Goal: Information Seeking & Learning: Learn about a topic

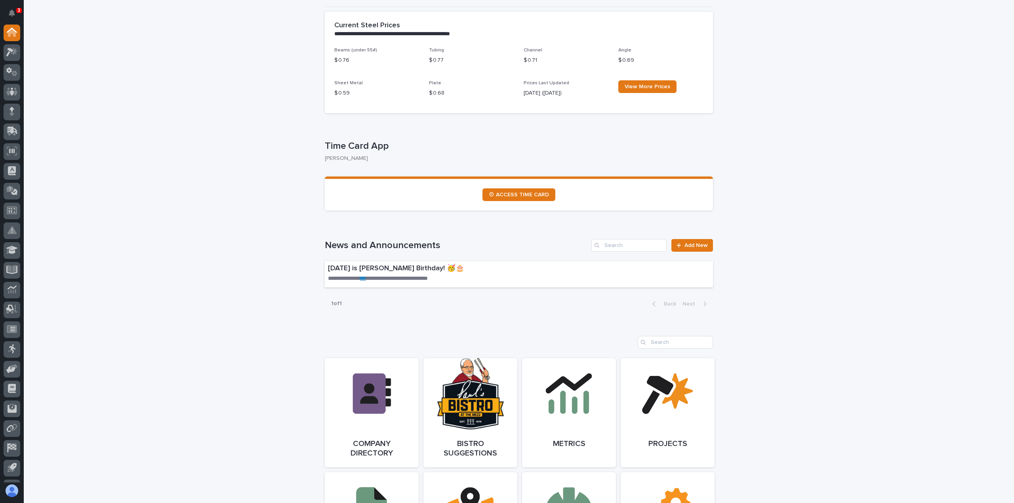
scroll to position [528, 0]
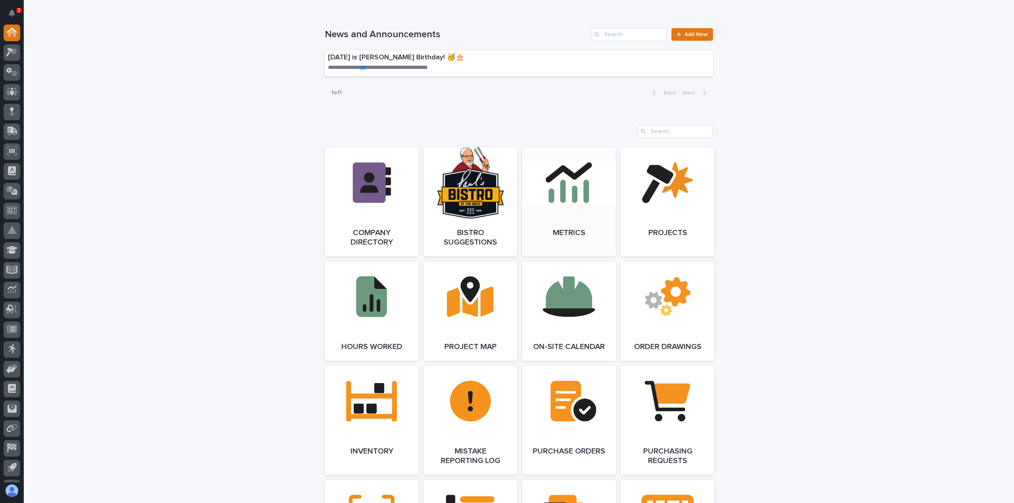
click at [563, 178] on link "Open Link" at bounding box center [569, 201] width 94 height 109
click at [362, 410] on link "Open Link" at bounding box center [372, 420] width 94 height 109
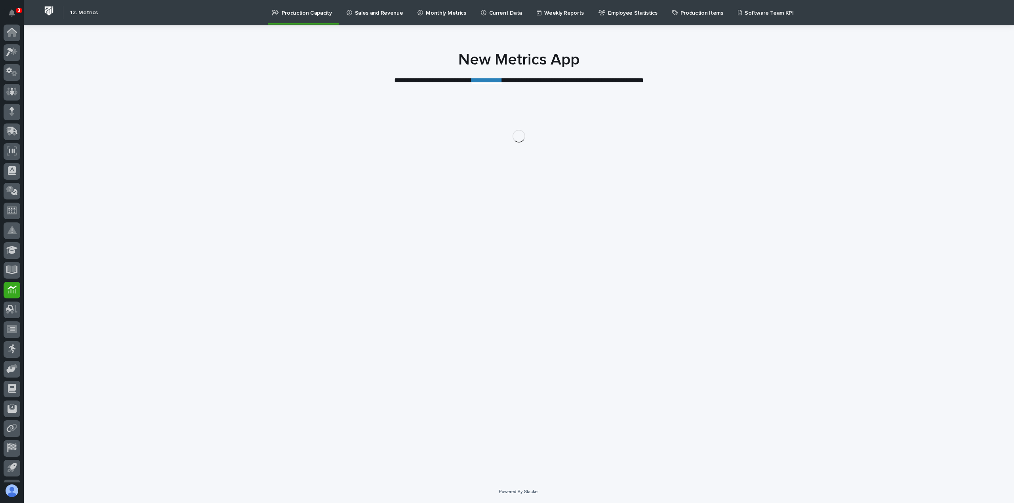
scroll to position [36, 0]
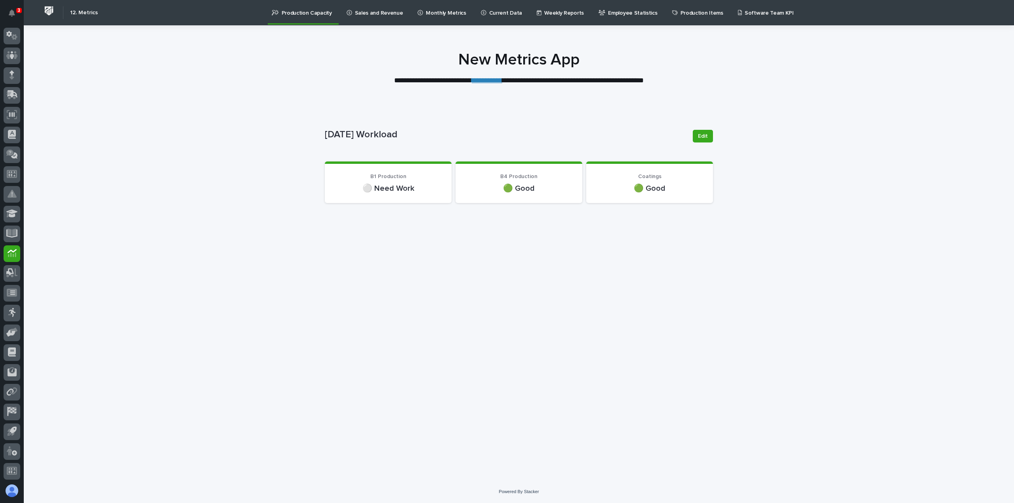
click at [430, 11] on p "Monthly Metrics" at bounding box center [446, 8] width 40 height 17
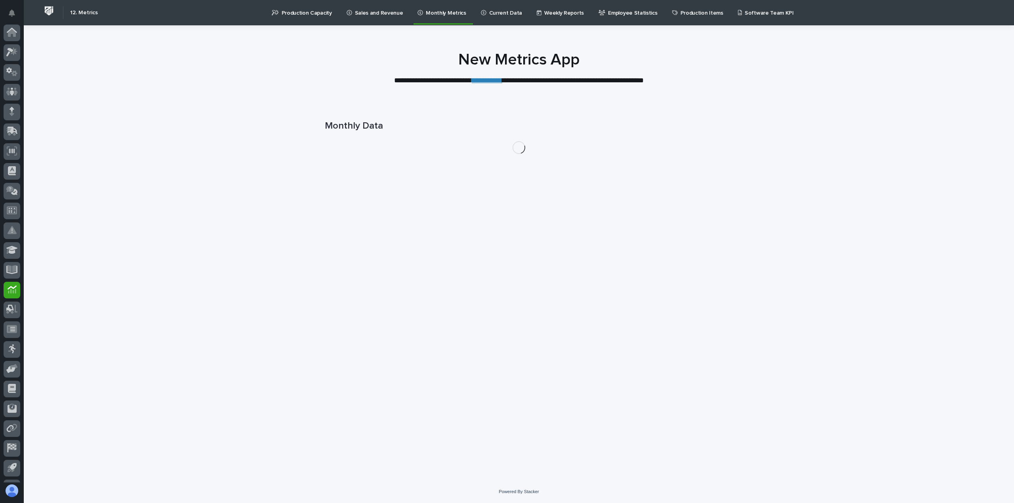
scroll to position [36, 0]
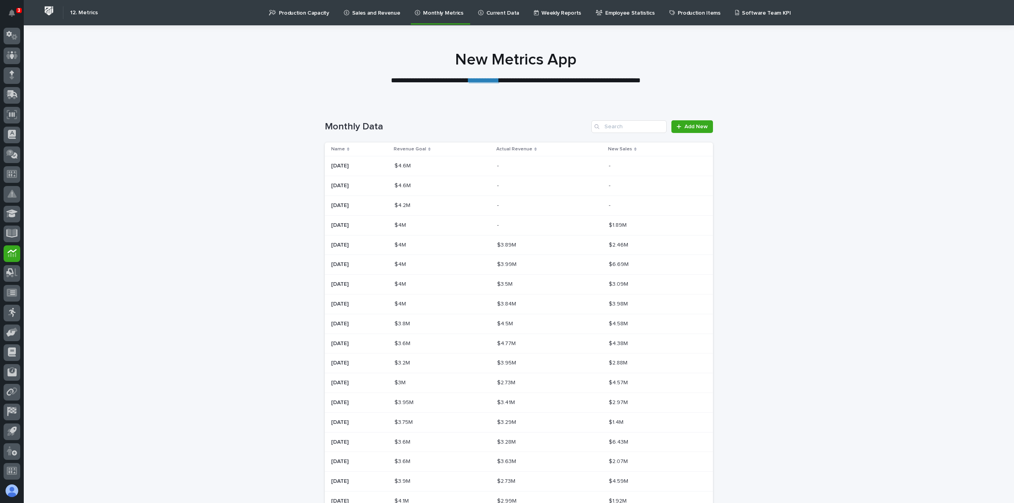
click at [372, 12] on p "Sales and Revenue" at bounding box center [376, 8] width 48 height 17
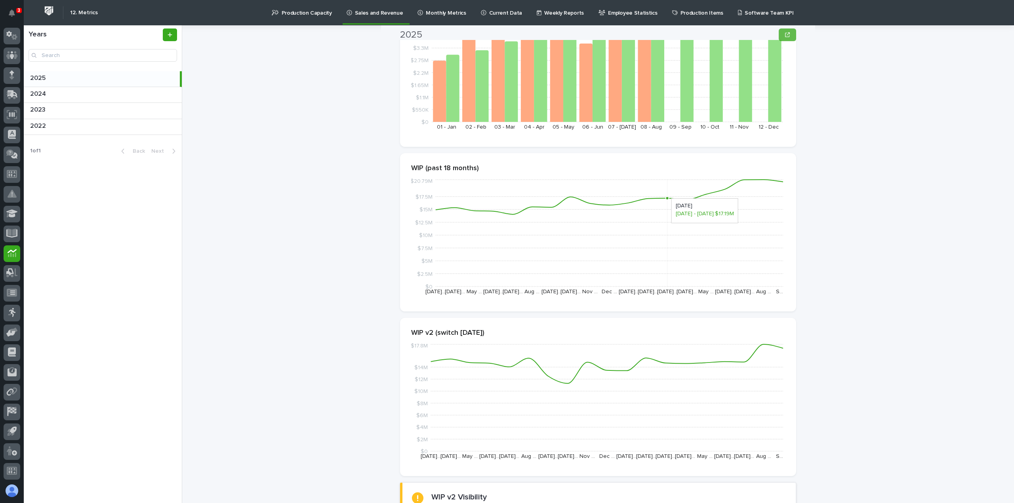
scroll to position [211, 0]
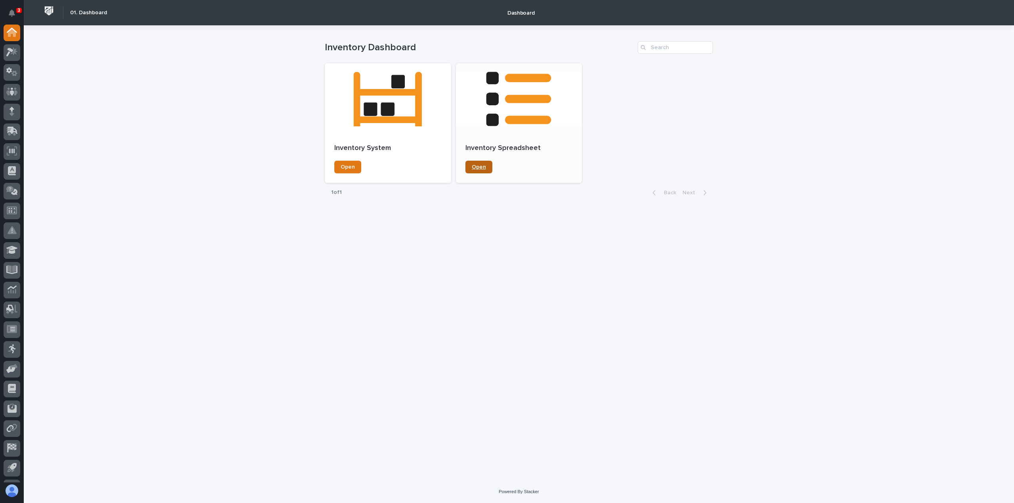
click at [485, 163] on link "Open" at bounding box center [478, 167] width 27 height 13
